Goal: Information Seeking & Learning: Find specific page/section

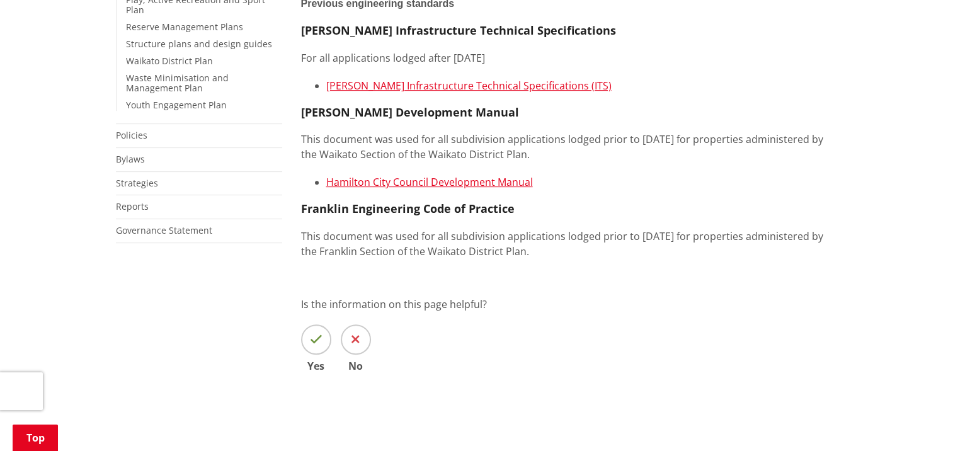
scroll to position [315, 0]
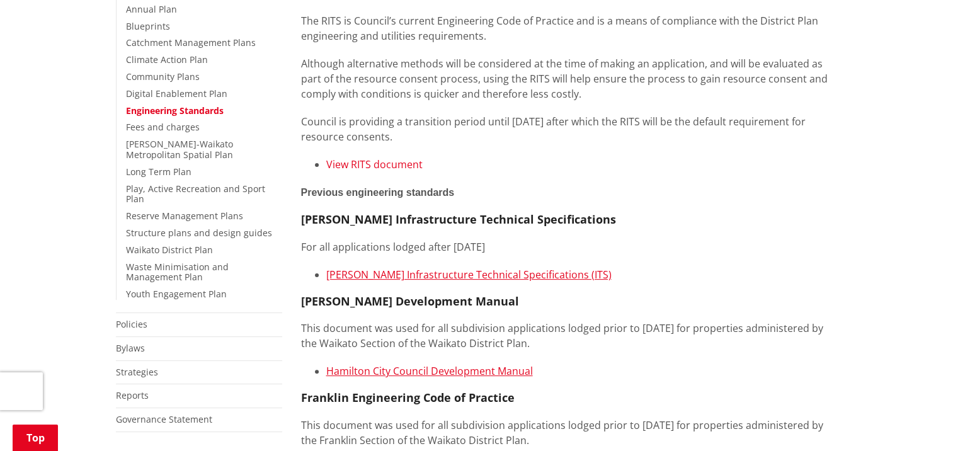
click at [397, 166] on link "View RITS document" at bounding box center [374, 165] width 96 height 14
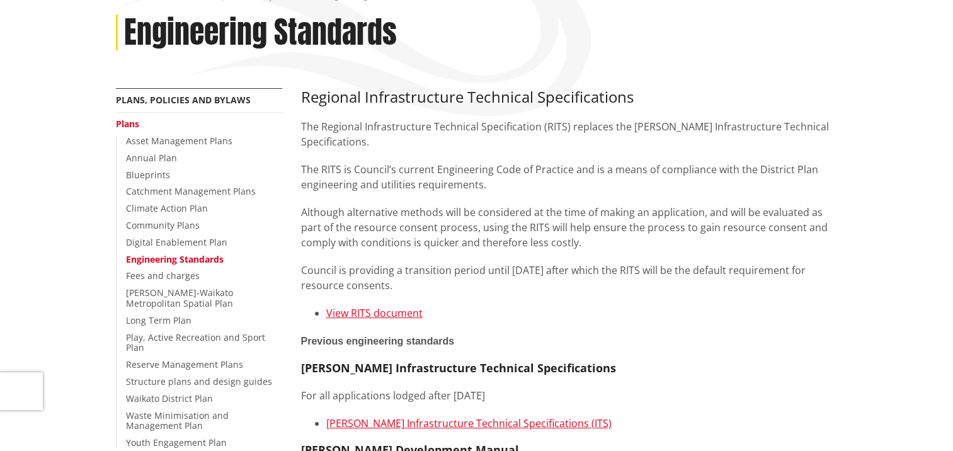
scroll to position [189, 0]
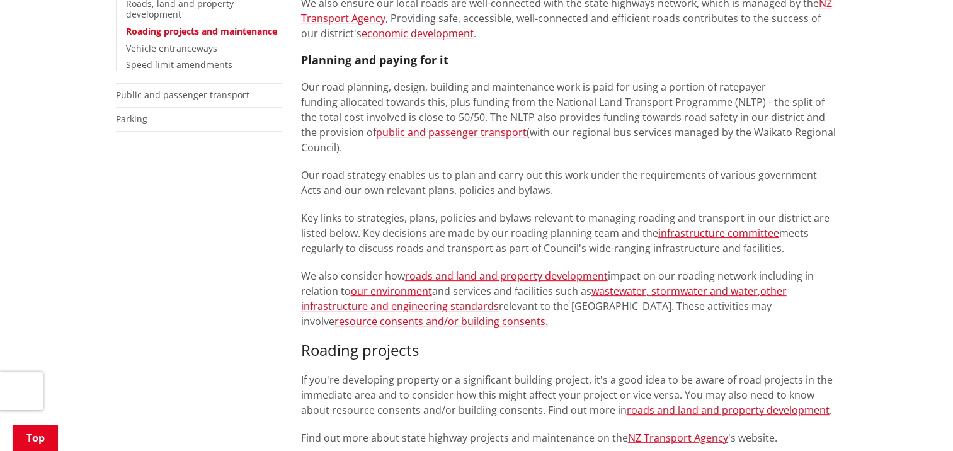
scroll to position [504, 0]
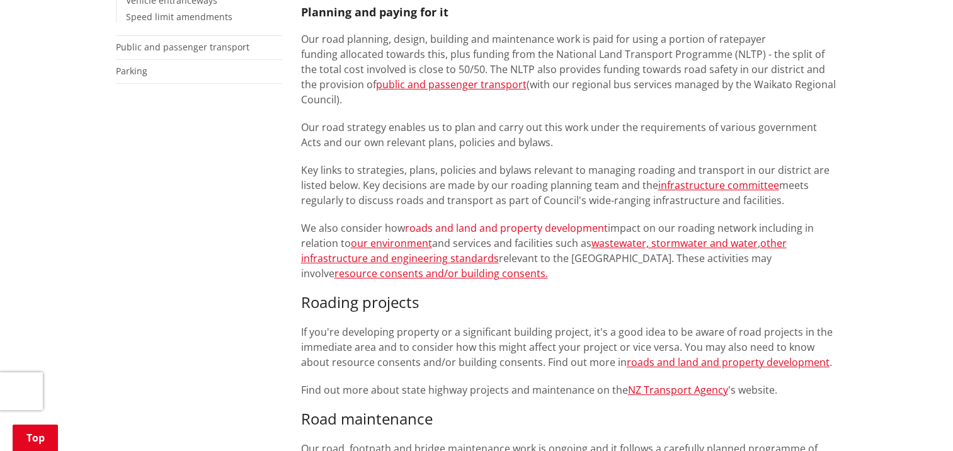
click at [435, 229] on link "roads and land and property development" at bounding box center [506, 228] width 203 height 14
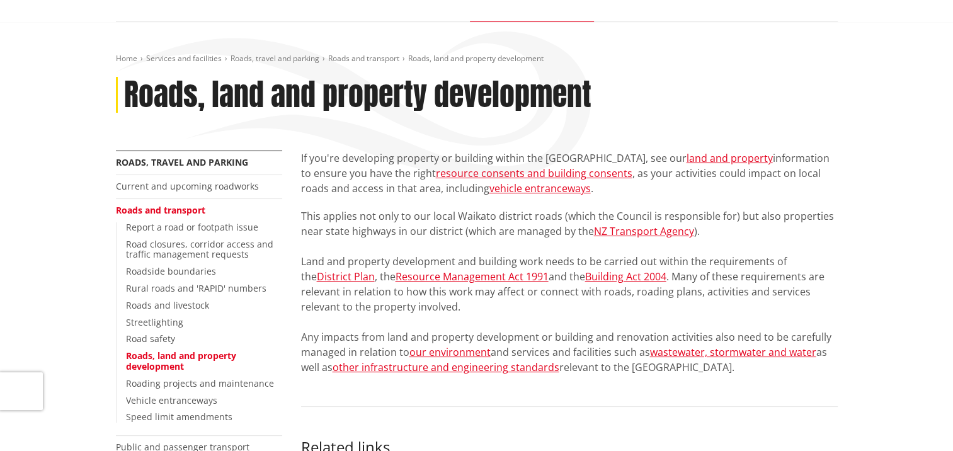
scroll to position [126, 0]
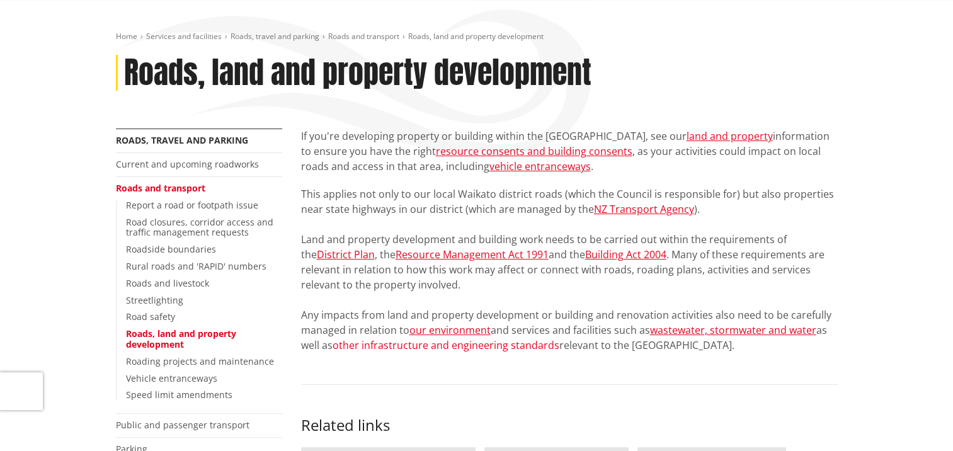
click at [487, 343] on link "other infrastructure and engineering standards" at bounding box center [446, 345] width 227 height 14
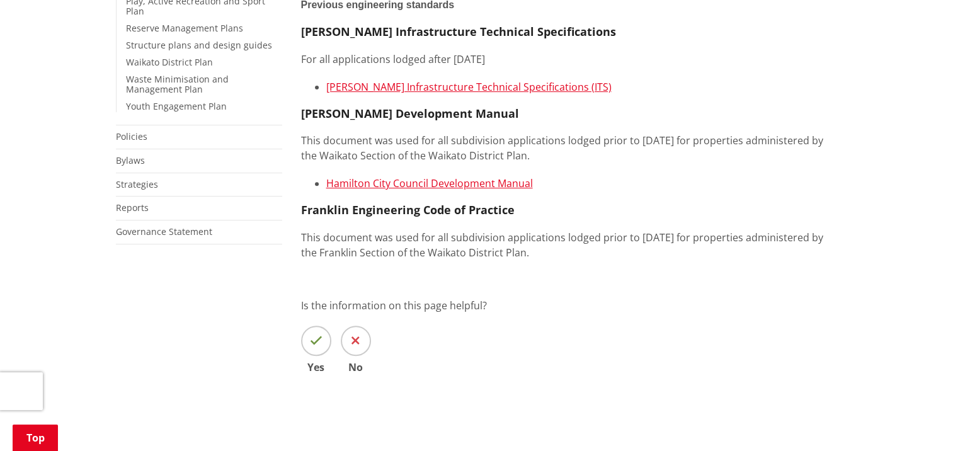
scroll to position [504, 0]
click at [480, 180] on link "Hamilton City Council Development Manual" at bounding box center [429, 182] width 207 height 14
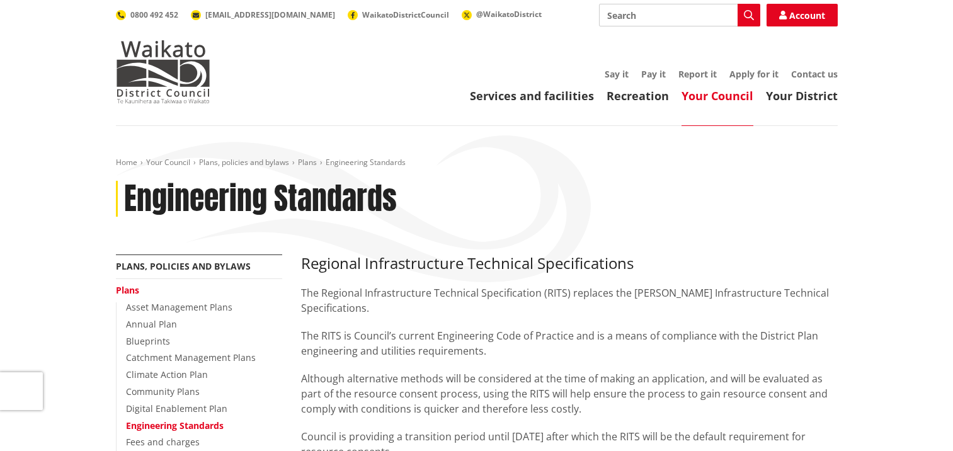
scroll to position [504, 0]
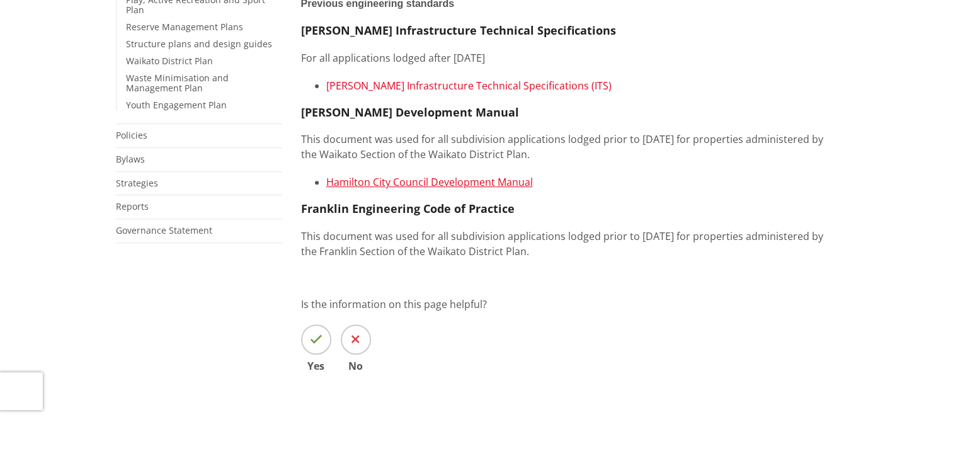
click at [517, 88] on link "[PERSON_NAME] Infrastructure Technical Specifications (ITS)" at bounding box center [468, 86] width 285 height 14
